Goal: Task Accomplishment & Management: Use online tool/utility

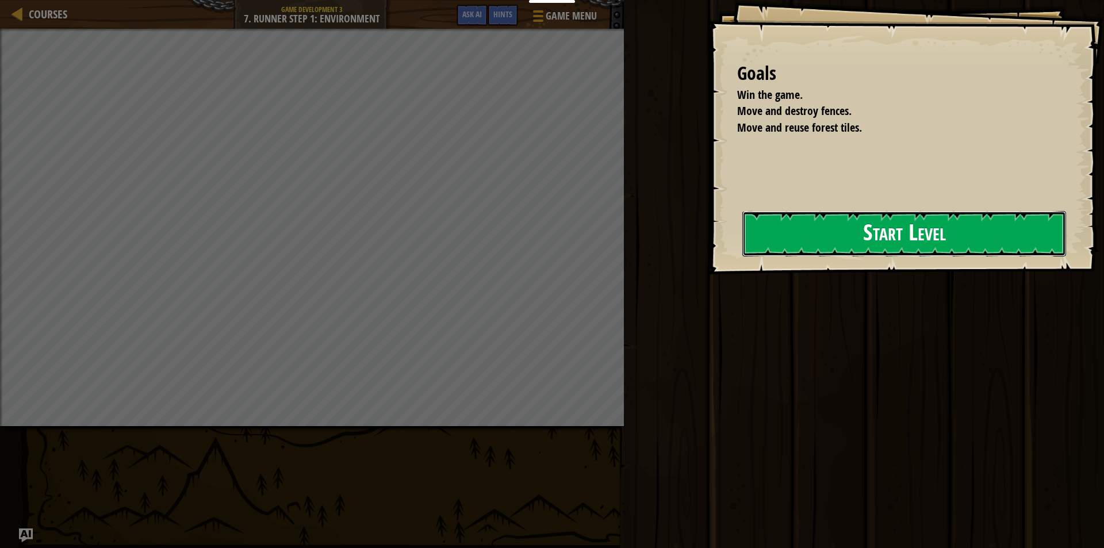
click at [806, 239] on button "Start Level" at bounding box center [904, 233] width 324 height 45
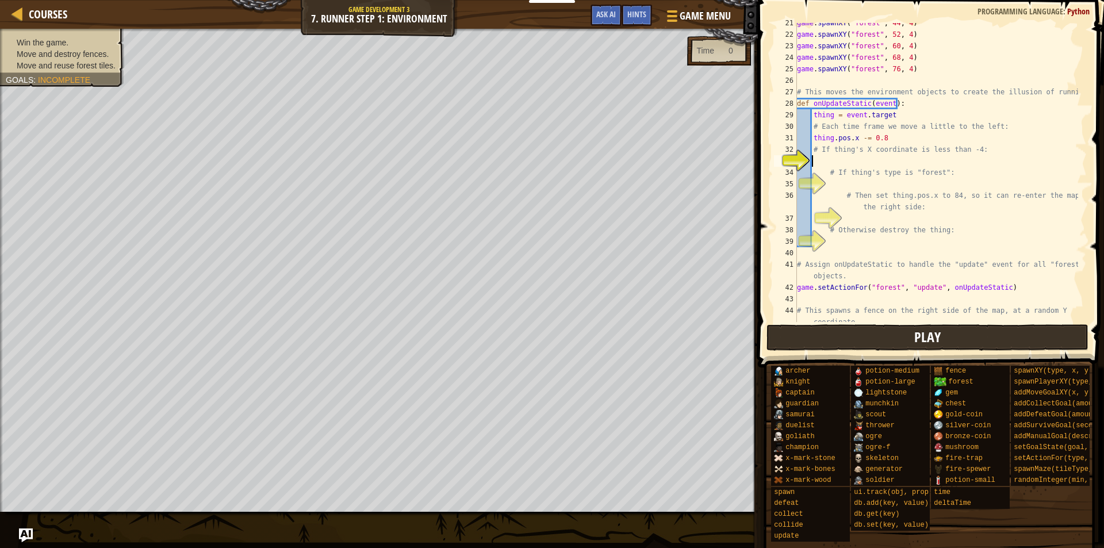
scroll to position [236, 0]
click at [799, 335] on button "Play" at bounding box center [927, 337] width 323 height 26
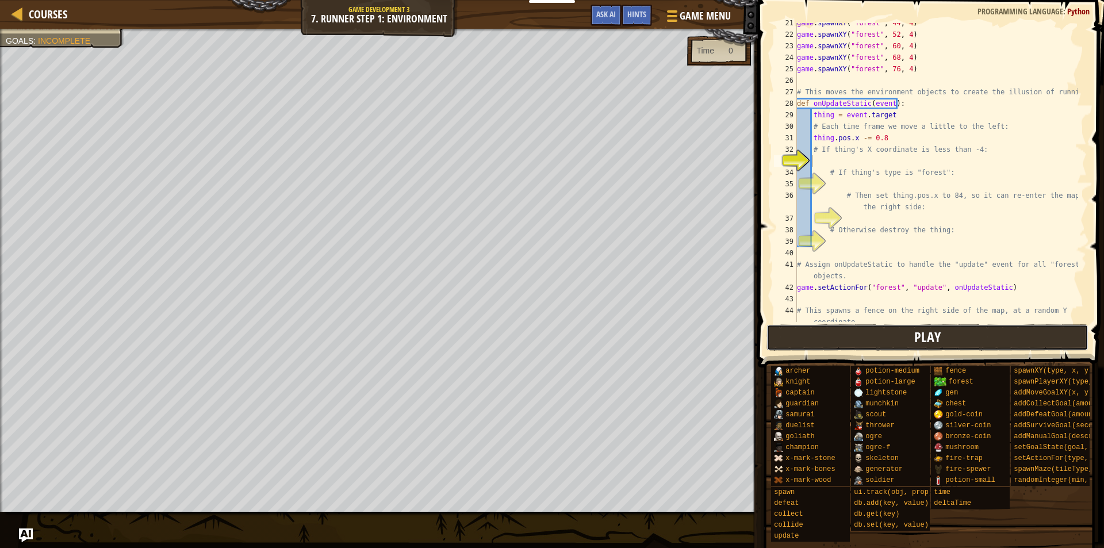
click at [788, 338] on button "Play" at bounding box center [927, 337] width 323 height 26
click at [873, 332] on button "Play" at bounding box center [927, 337] width 323 height 26
click at [862, 201] on div "game . spawnXY ( "forest" , 44 , 4 ) game . spawnXY ( "forest" , 52 , 4 ) game …" at bounding box center [936, 184] width 283 height 334
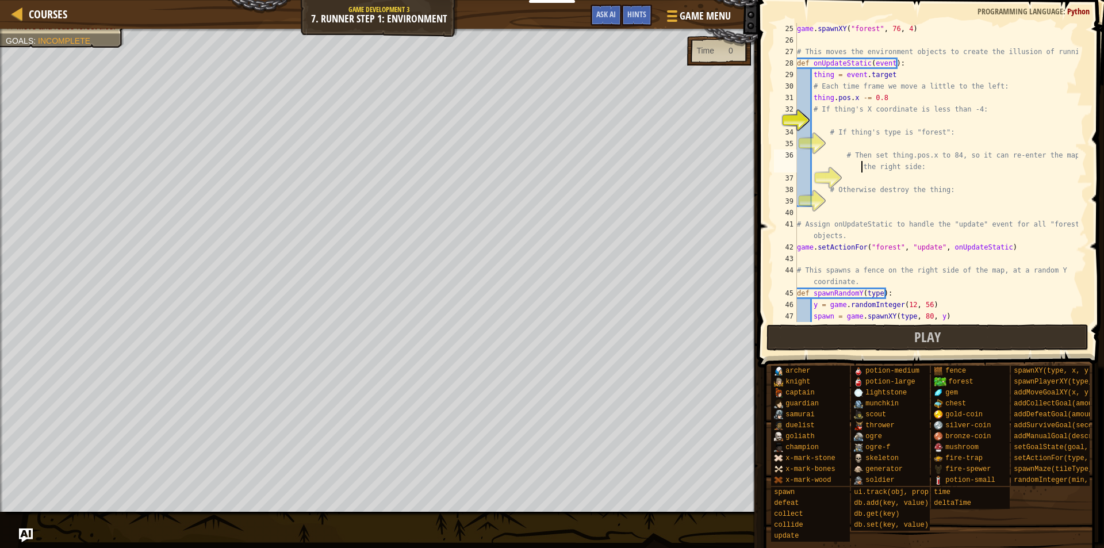
scroll to position [207, 0]
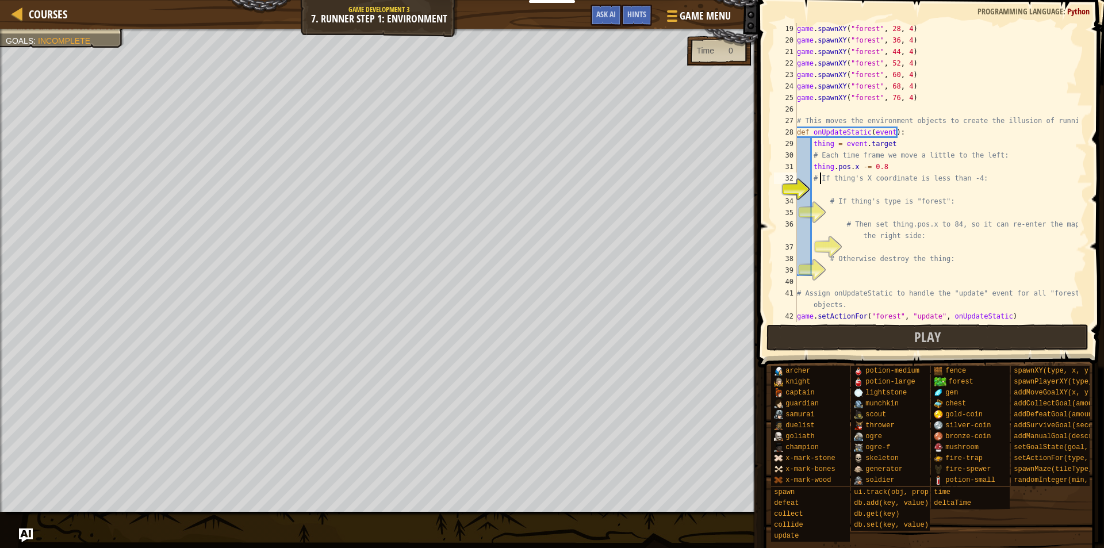
drag, startPoint x: 818, startPoint y: 179, endPoint x: 853, endPoint y: 176, distance: 34.7
click at [852, 177] on div "game . spawnXY ( "forest" , 28 , 4 ) game . spawnXY ( "forest" , 36 , 4 ) game …" at bounding box center [936, 184] width 283 height 322
click at [840, 131] on div "game . spawnXY ( "forest" , 28 , 4 ) game . spawnXY ( "forest" , 36 , 4 ) game …" at bounding box center [936, 184] width 283 height 322
type textarea "def onUpdateStatic(event):"
click at [840, 131] on div "game . spawnXY ( "forest" , 28 , 4 ) game . spawnXY ( "forest" , 36 , 4 ) game …" at bounding box center [936, 184] width 283 height 322
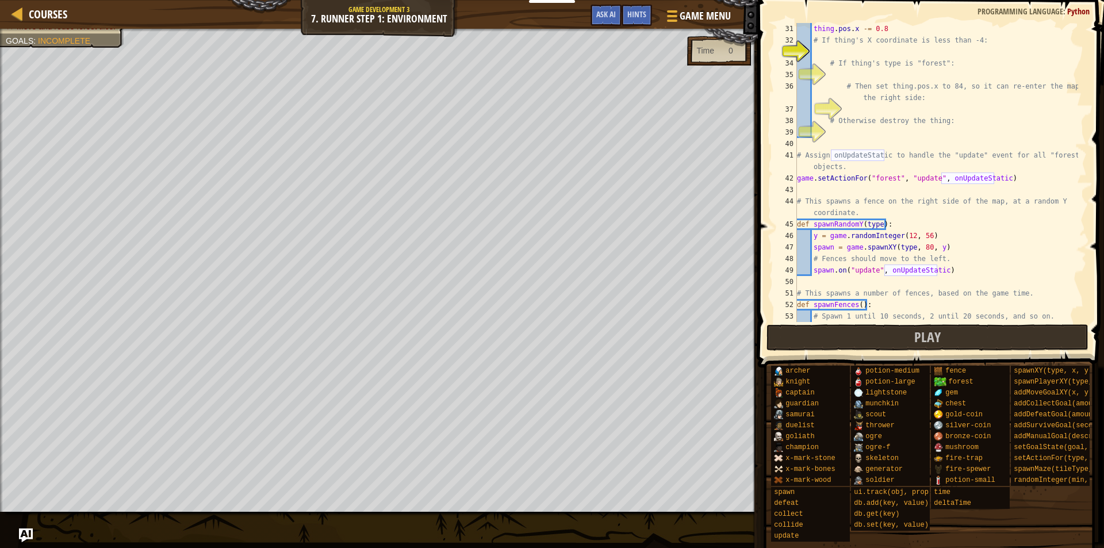
scroll to position [345, 0]
click at [869, 195] on div "thing . pos . x -= 0.8 # If thing's X coordinate is less than -4: # If thing's …" at bounding box center [936, 184] width 283 height 322
type textarea "game.on("update", onUpdateGame)"
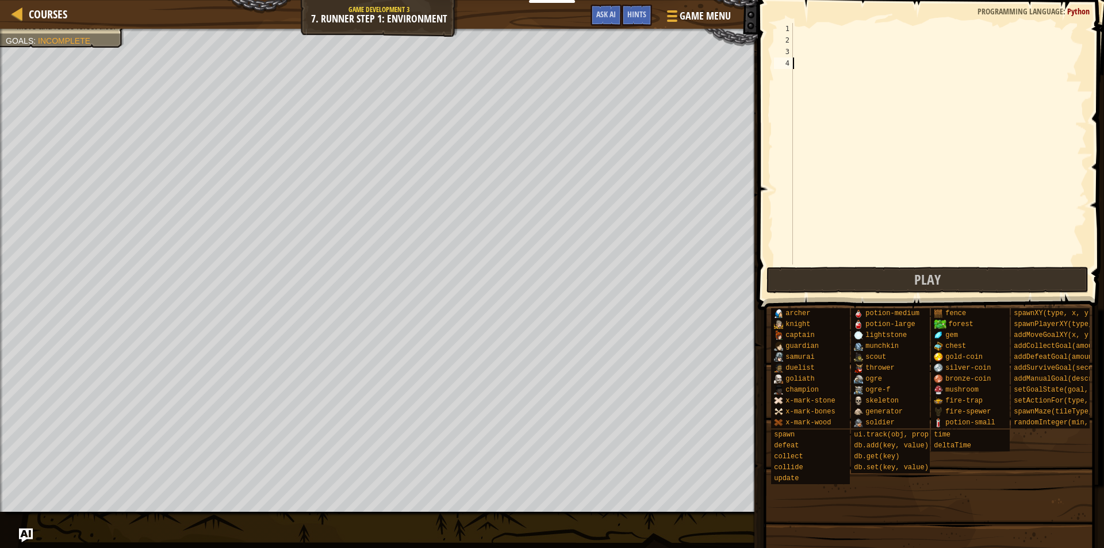
scroll to position [5, 0]
type textarea "f"
click at [886, 64] on div "game . spawnXY ( "forest" , 36 , 30 )" at bounding box center [939, 155] width 296 height 265
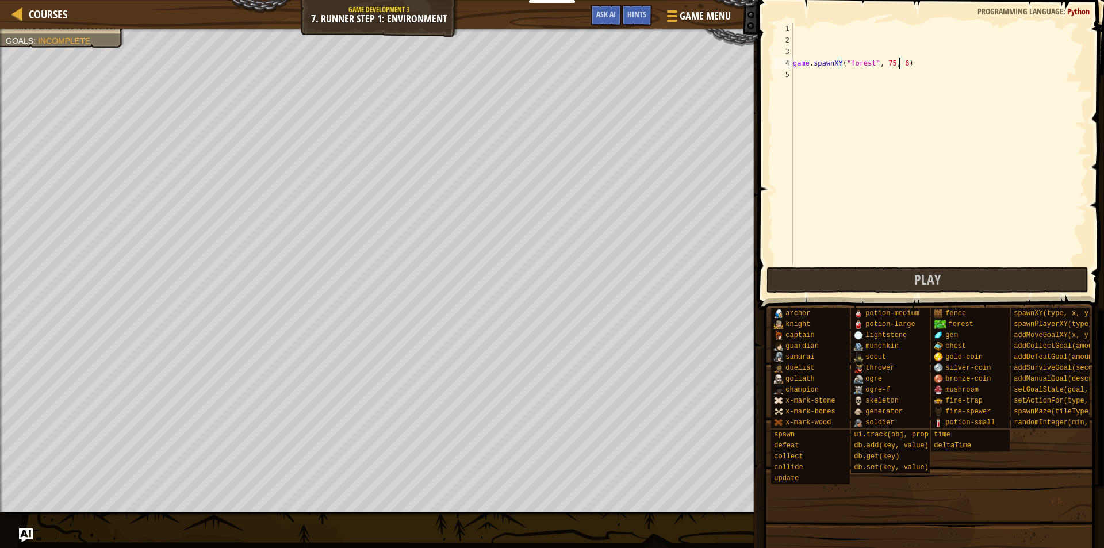
type textarea "game.spawnXY("forest", 75, 63)"
click at [949, 83] on div "game . spawnXY ( "forest" , 75 , 63 )" at bounding box center [939, 155] width 296 height 265
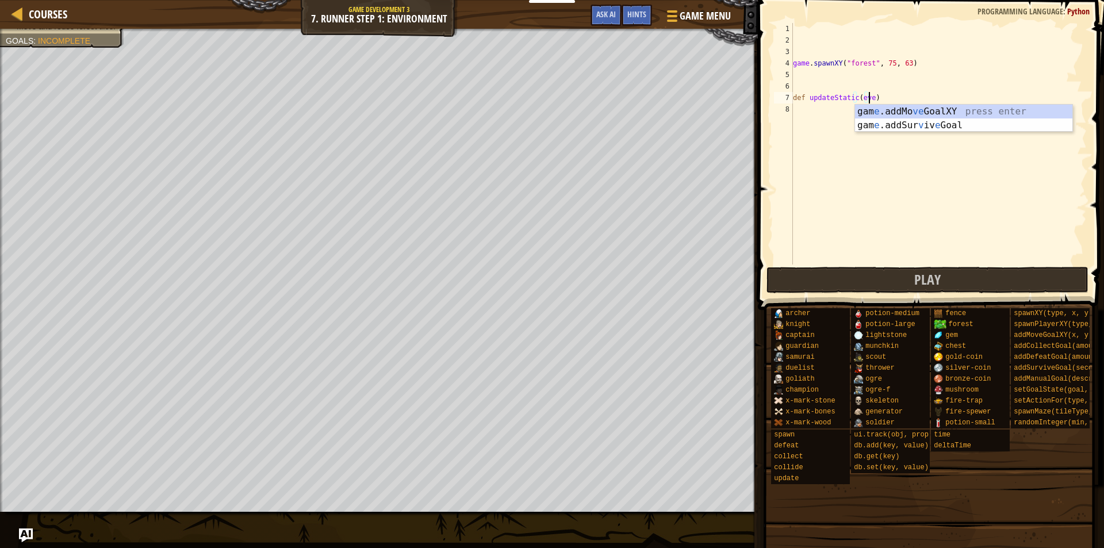
scroll to position [5, 6]
type textarea "def updateStatic(event):"
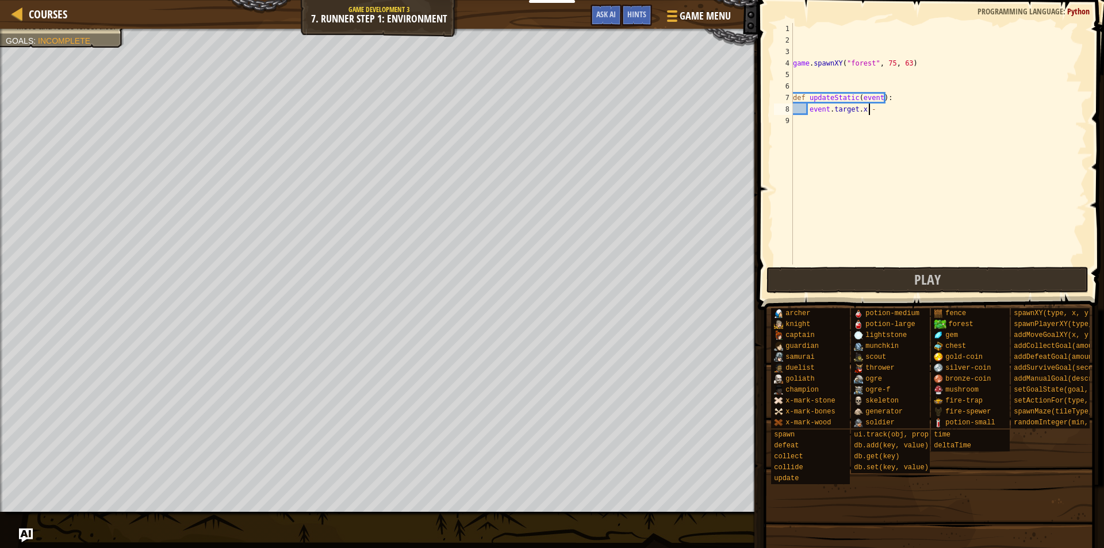
scroll to position [5, 6]
type textarea "event.target.x -=0.1"
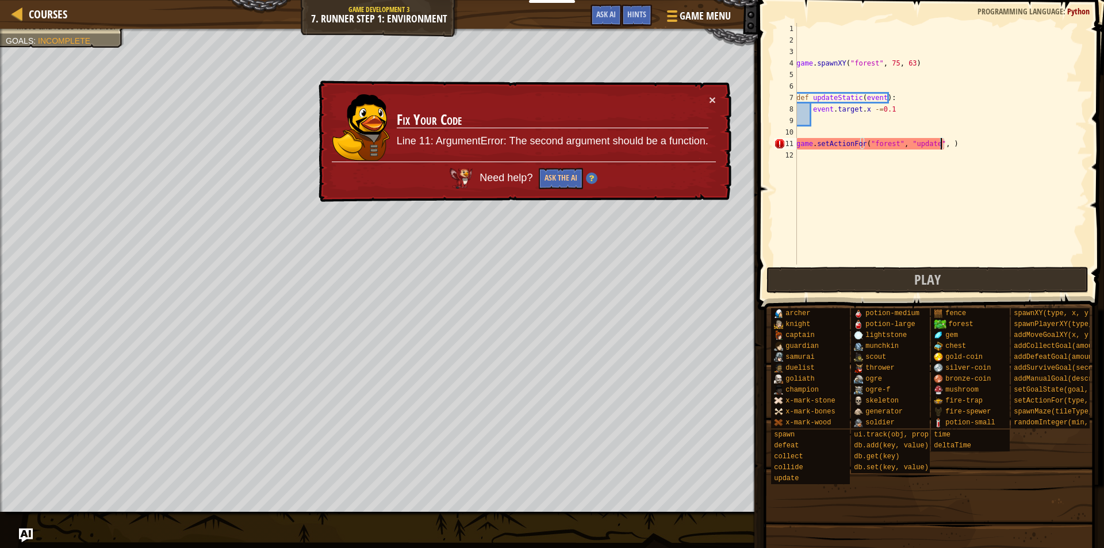
click at [844, 98] on div "game . spawnXY ( "forest" , 75 , 63 ) def updateStatic ( event ) : event . targ…" at bounding box center [940, 155] width 293 height 265
click at [937, 144] on div "game . spawnXY ( "forest" , 75 , 63 ) def updateStatic ( event ) : event . targ…" at bounding box center [940, 155] width 293 height 265
paste textarea "updateStatic"
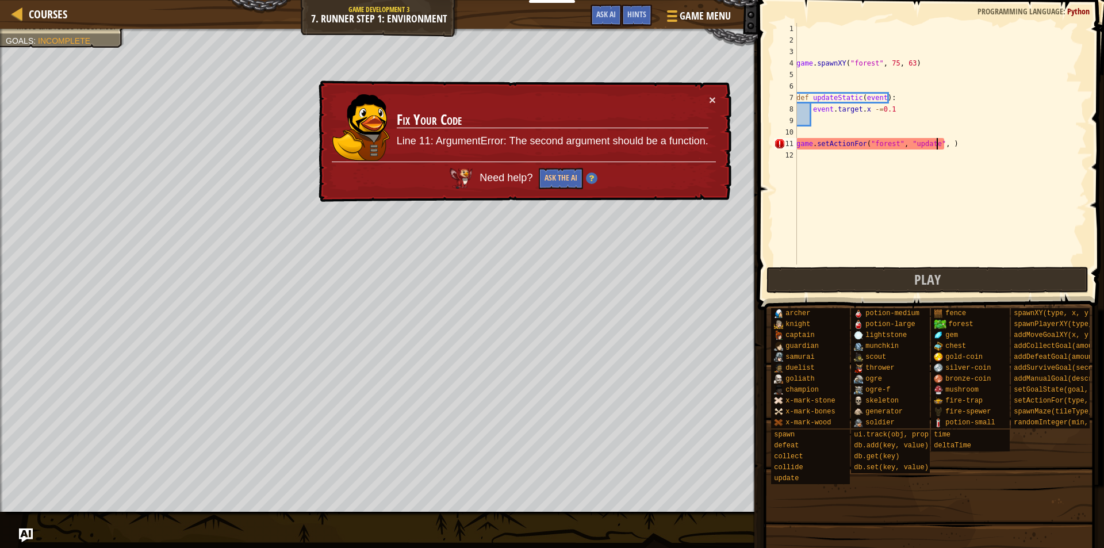
type textarea "game.setActionFor("forest", "update",updateStatic )"
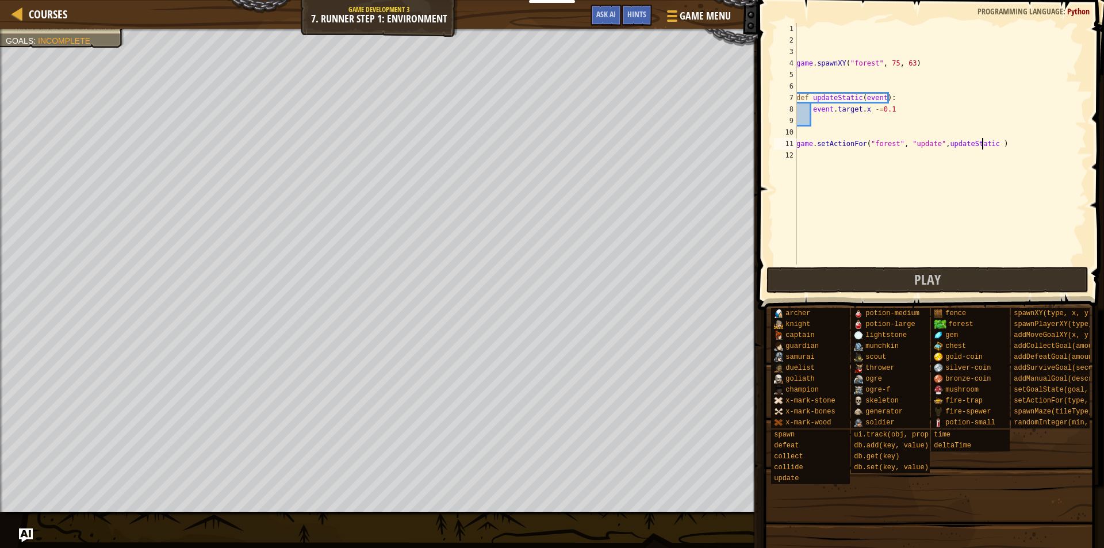
click at [898, 198] on div "game . spawnXY ( "forest" , 75 , 63 ) def updateStatic ( event ) : event . targ…" at bounding box center [940, 155] width 293 height 265
click at [856, 279] on button "Play" at bounding box center [927, 280] width 323 height 26
click at [864, 283] on button "Play" at bounding box center [927, 280] width 323 height 26
click at [858, 117] on div "game . spawnXY ( "forest" , 75 , 63 ) def updateStatic ( event ) : event . targ…" at bounding box center [940, 155] width 293 height 265
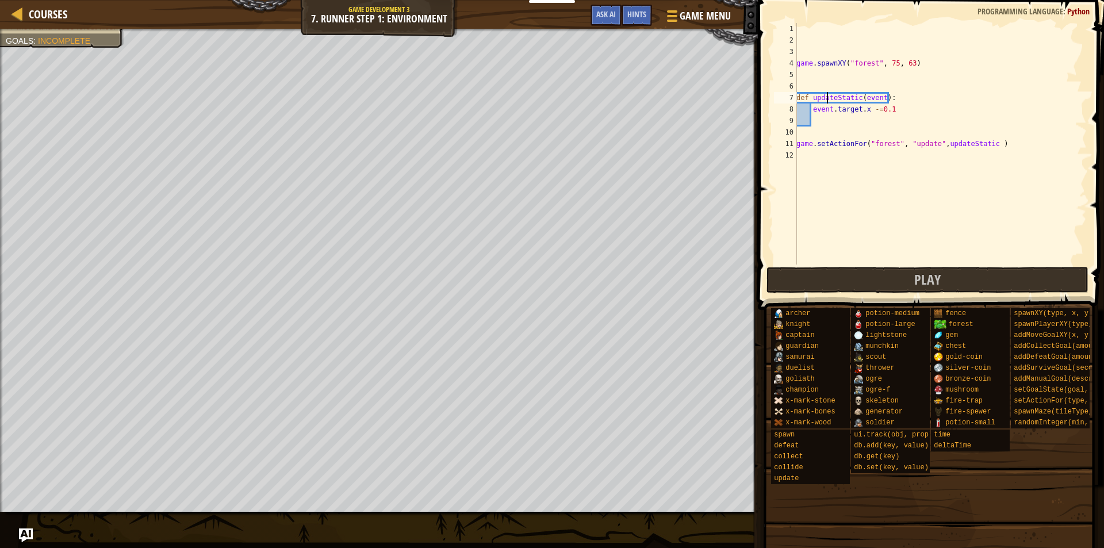
click at [826, 94] on div "game . spawnXY ( "forest" , 75 , 63 ) def updateStatic ( event ) : event . targ…" at bounding box center [940, 155] width 293 height 265
click at [826, 94] on div "game . spawnXY ( "forest" , 75 , 63 ) def updateStatic ( event ) : event . targ…" at bounding box center [940, 144] width 293 height 242
click at [826, 94] on div "game . spawnXY ( "forest" , 75 , 63 ) def updateStatic ( event ) : event . targ…" at bounding box center [940, 155] width 293 height 265
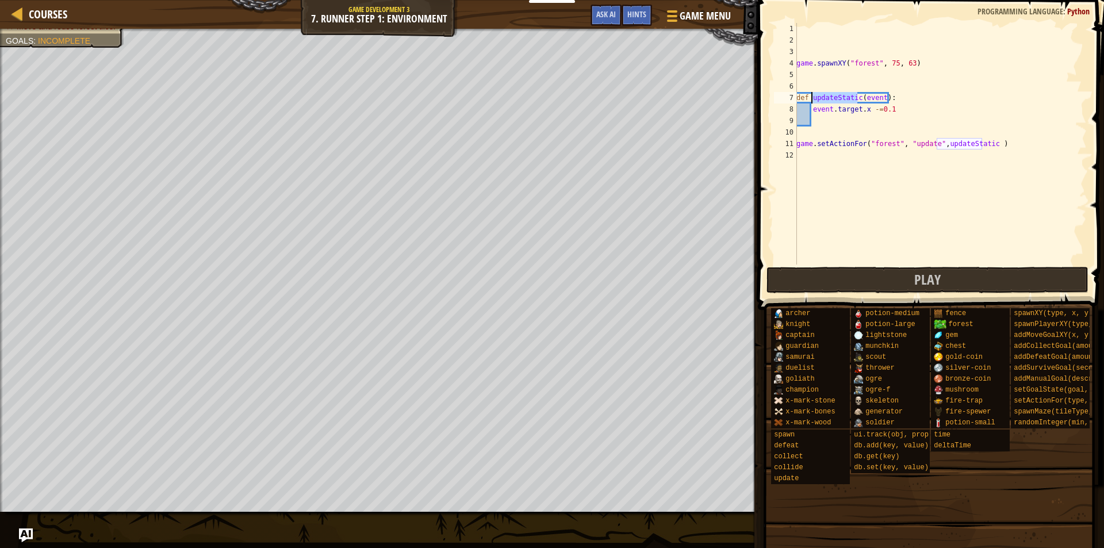
click at [985, 144] on div "game . spawnXY ( "forest" , 75 , 63 ) def updateStatic ( event ) : event . targ…" at bounding box center [940, 155] width 293 height 265
type textarea "game.setActionFor("forest", "update",updateStatic)"
click at [875, 182] on div "game . spawnXY ( "forest" , 75 , 63 ) def updateStatic ( event ) : event . targ…" at bounding box center [940, 155] width 293 height 265
click at [861, 279] on button "Play" at bounding box center [927, 280] width 323 height 26
click at [859, 279] on button "Play" at bounding box center [927, 280] width 323 height 26
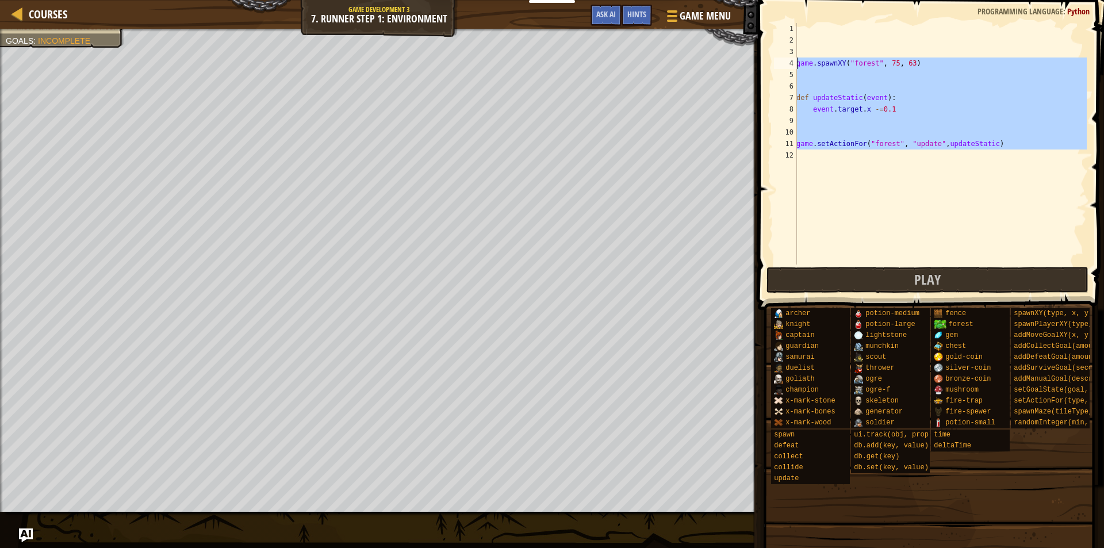
click at [712, 58] on div "Courses Game Development 3 7. Runner Step 1: Environment Game Menu Done Hints A…" at bounding box center [552, 274] width 1104 height 548
type textarea "game.spawnXY("forest", 75, 63)"
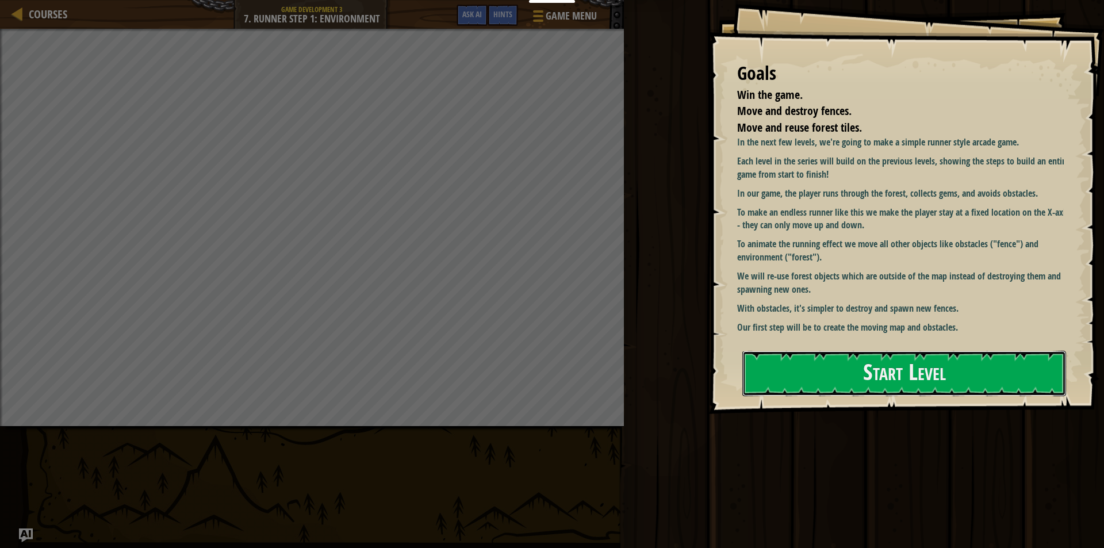
click at [864, 361] on button "Start Level" at bounding box center [904, 373] width 324 height 45
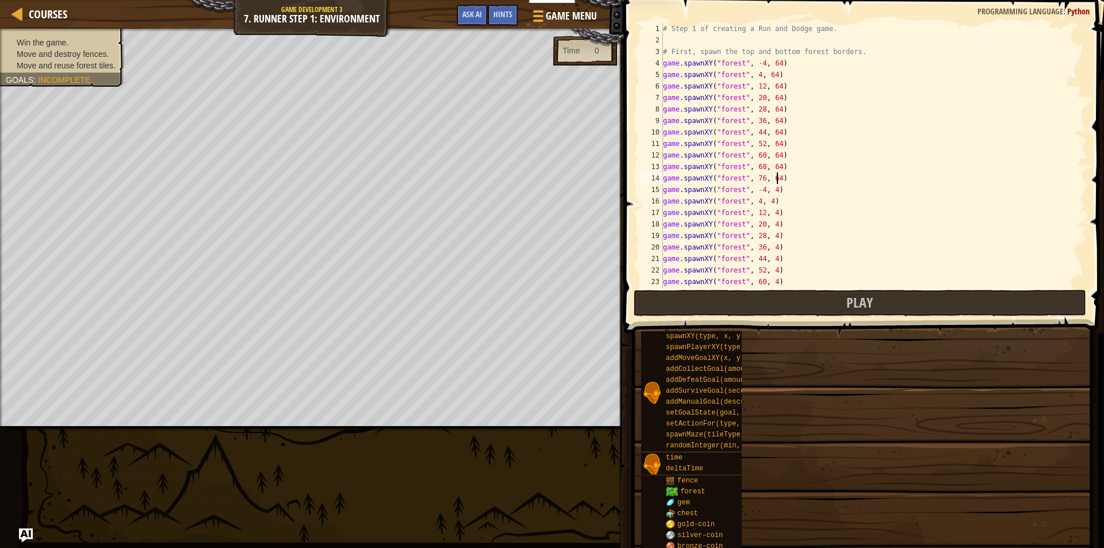
click at [863, 175] on div "# Step 1 of creating a Run and Dodge game. # First, spawn the top and bottom fo…" at bounding box center [874, 167] width 426 height 288
type textarea "game.on("update", onUpdateGame)"
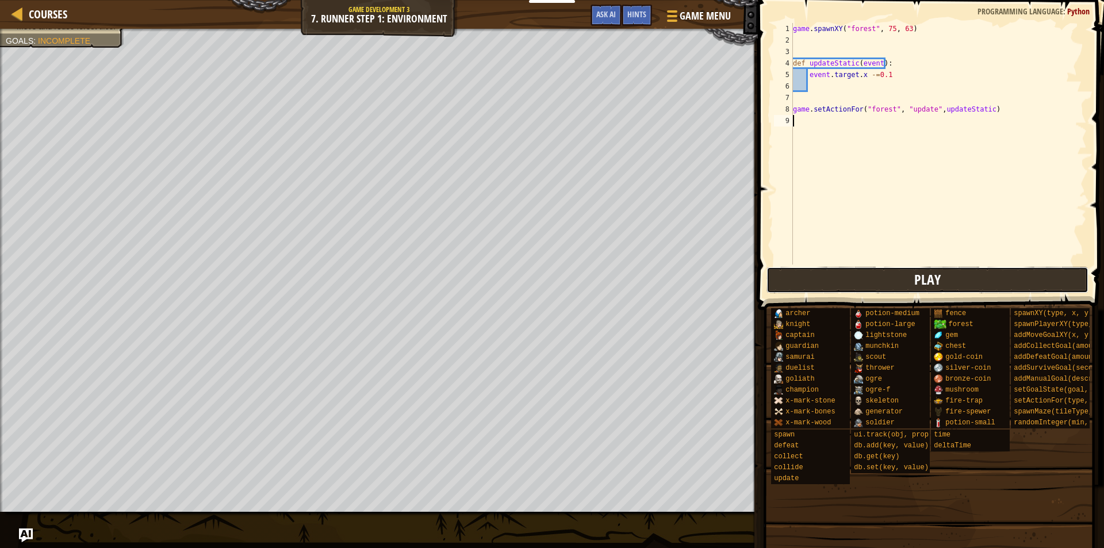
click at [859, 270] on button "Play" at bounding box center [927, 280] width 323 height 26
click at [338, 22] on div "Courses Game Development 3 7. Runner Step 1: Environment Game Menu Done Hints A…" at bounding box center [379, 14] width 758 height 29
